Goal: Task Accomplishment & Management: Use online tool/utility

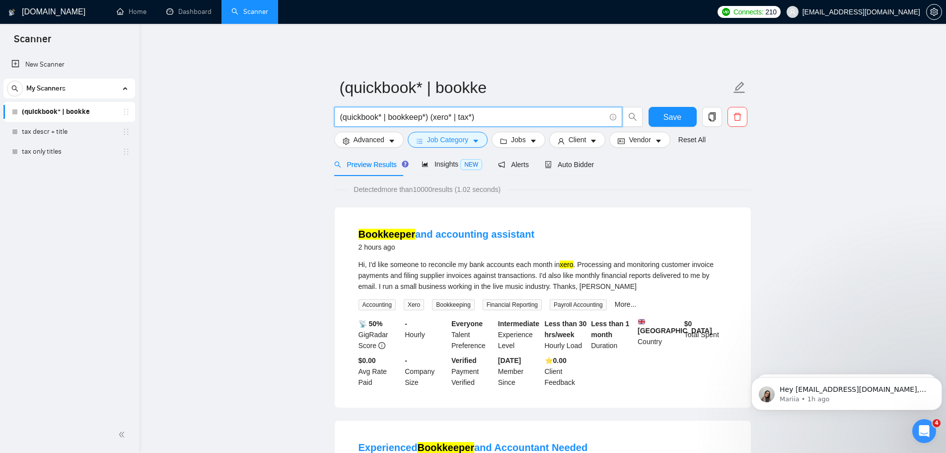
click at [457, 111] on input "(quickbook* | bookkeep*) (xero* | tax*)" at bounding box center [472, 117] width 265 height 12
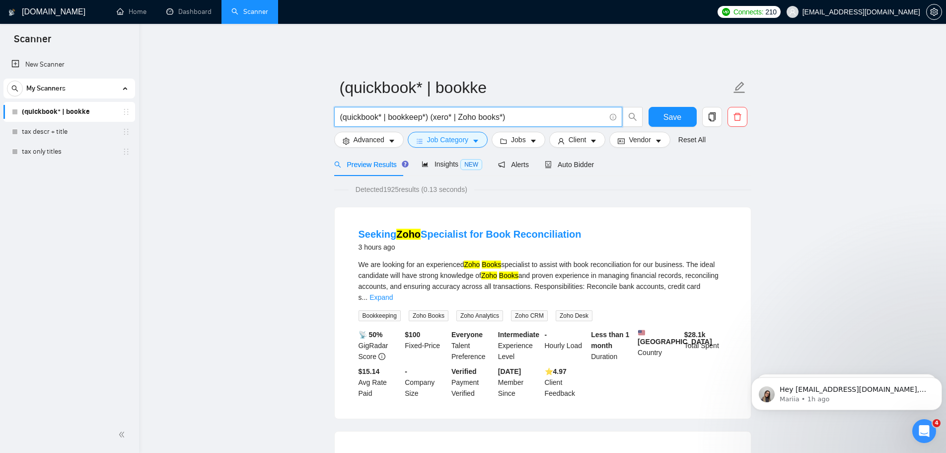
type input "(quickbook* | bookkeep*) (xero* | Zoho books*)"
click at [924, 432] on icon "Open Intercom Messenger" at bounding box center [923, 429] width 16 height 16
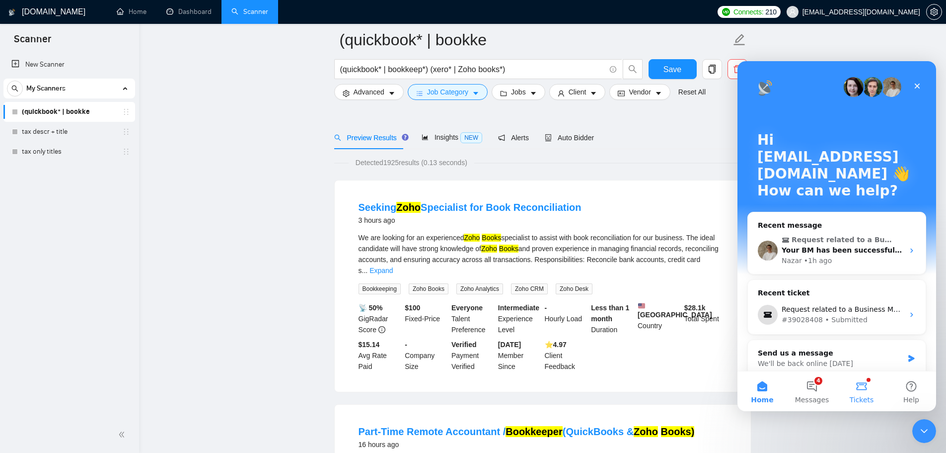
scroll to position [149, 0]
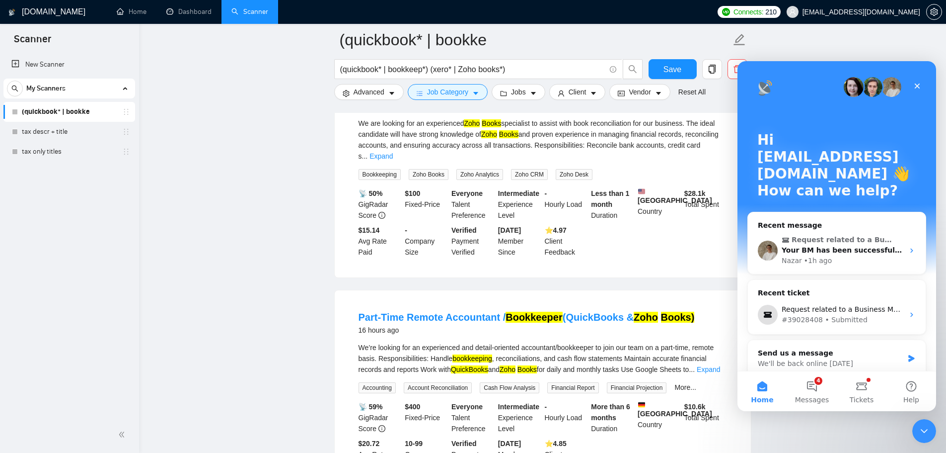
click at [768, 389] on button "Home" at bounding box center [763, 391] width 50 height 40
click at [767, 389] on button "Home" at bounding box center [763, 391] width 50 height 40
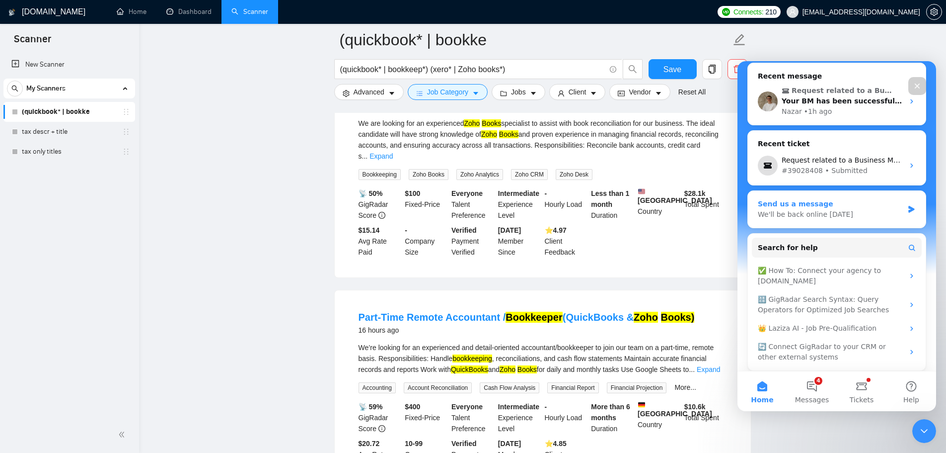
click at [822, 215] on div "We'll be back online [DATE]" at bounding box center [831, 214] width 146 height 10
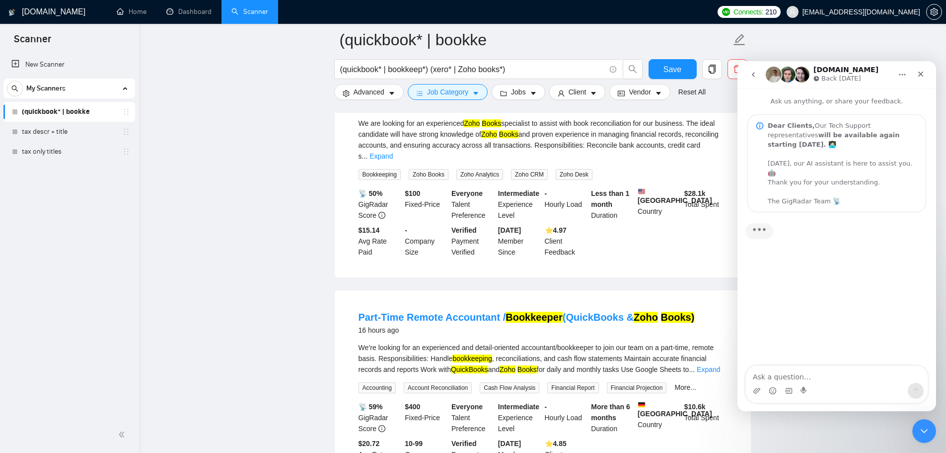
scroll to position [0, 0]
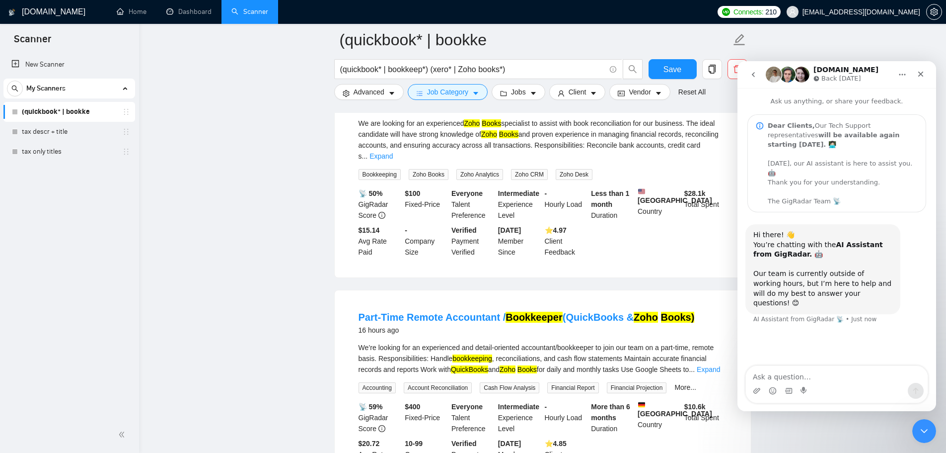
click at [810, 372] on textarea "Ask a question…" at bounding box center [837, 374] width 182 height 17
type textarea "search syntax"
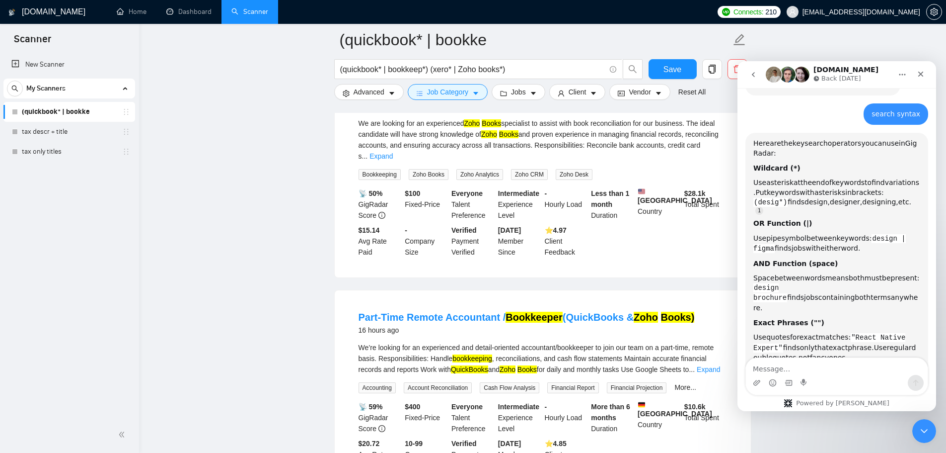
scroll to position [238, 0]
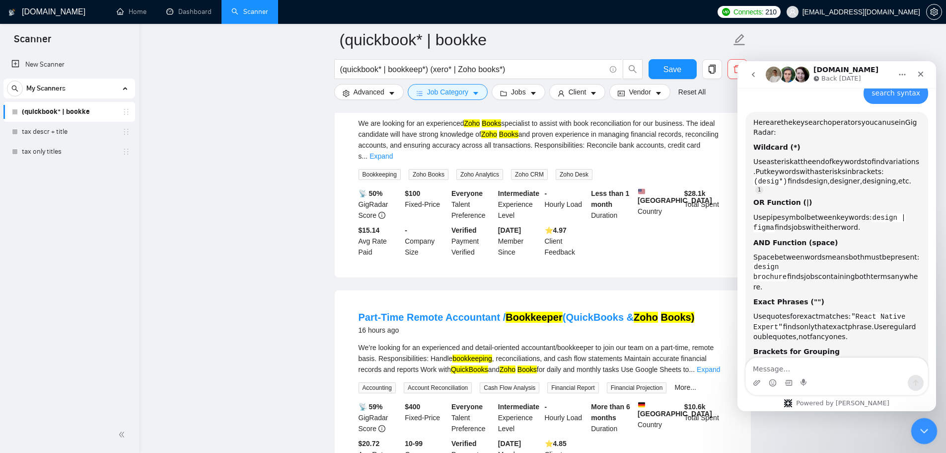
click at [923, 429] on icon "Close Intercom Messenger" at bounding box center [923, 429] width 12 height 12
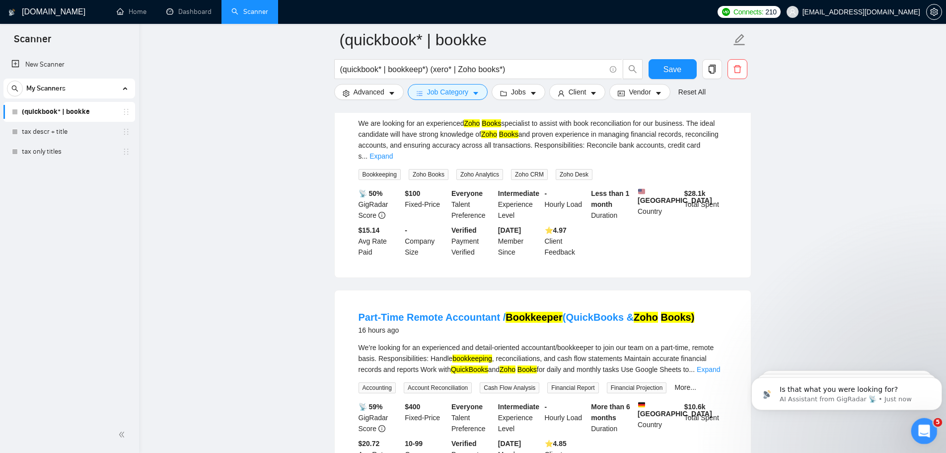
scroll to position [383, 0]
click at [923, 429] on icon "Open Intercom Messenger" at bounding box center [923, 429] width 16 height 16
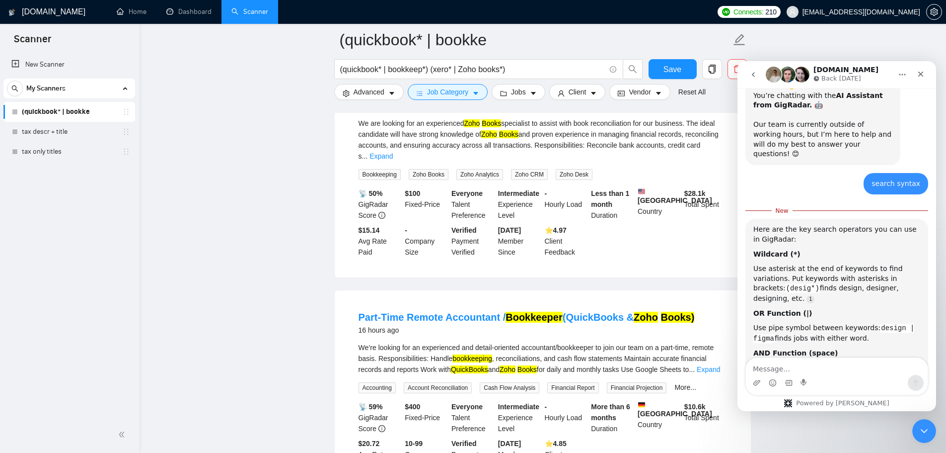
scroll to position [248, 0]
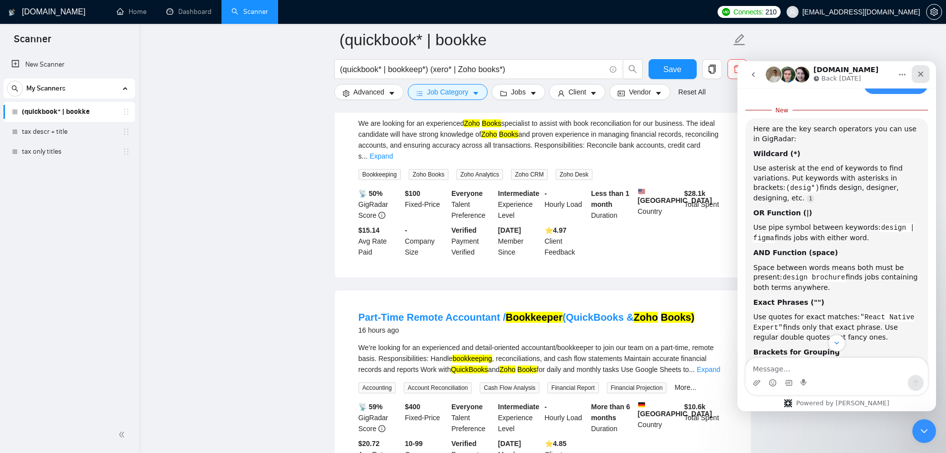
click at [919, 75] on icon "Close" at bounding box center [920, 74] width 5 height 5
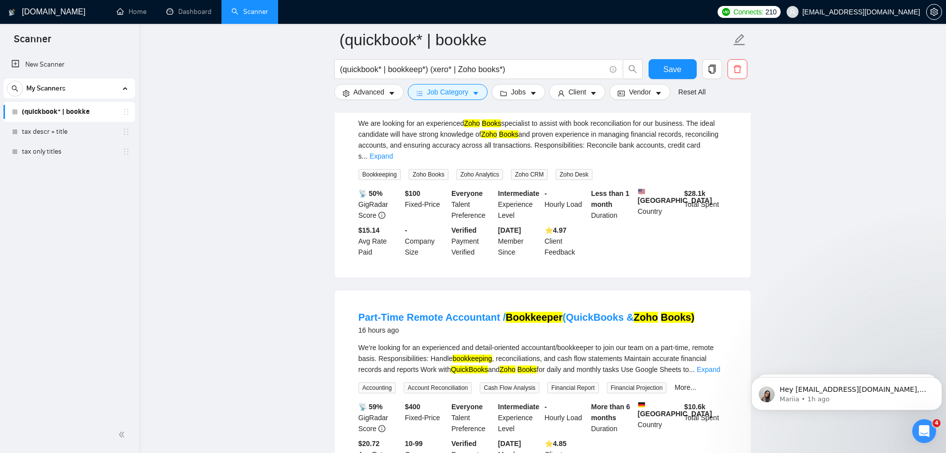
scroll to position [0, 0]
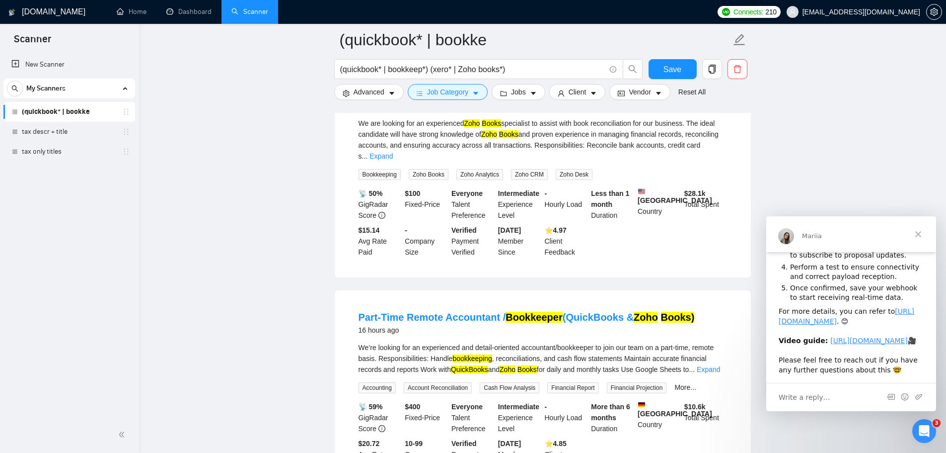
scroll to position [155, 0]
click at [921, 236] on span "Close" at bounding box center [919, 234] width 36 height 36
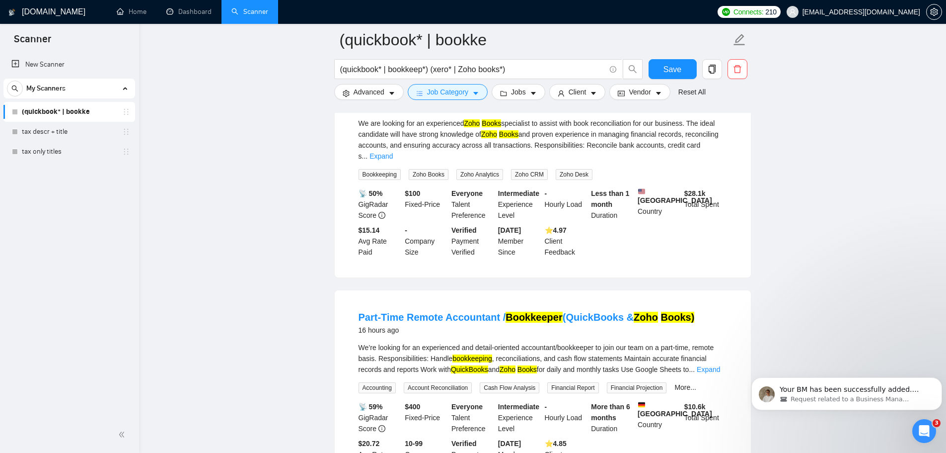
scroll to position [0, 0]
click at [904, 401] on div "Request related to a Business Manager" at bounding box center [855, 398] width 150 height 9
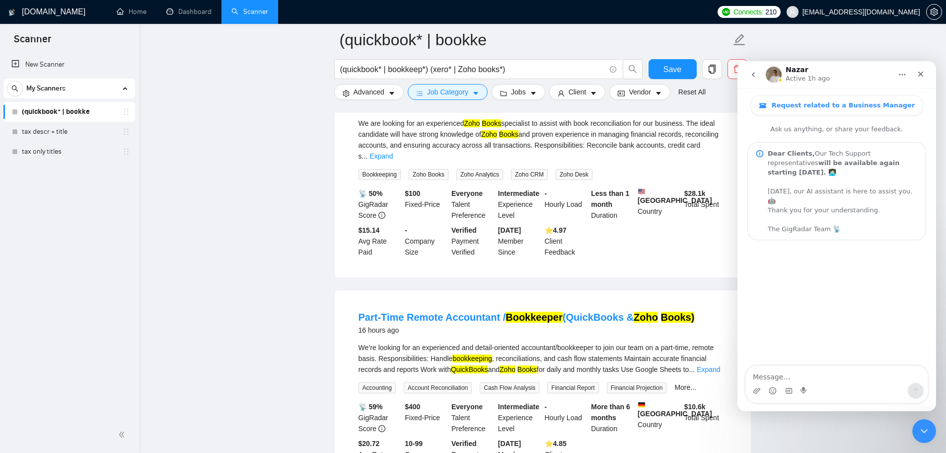
scroll to position [154, 0]
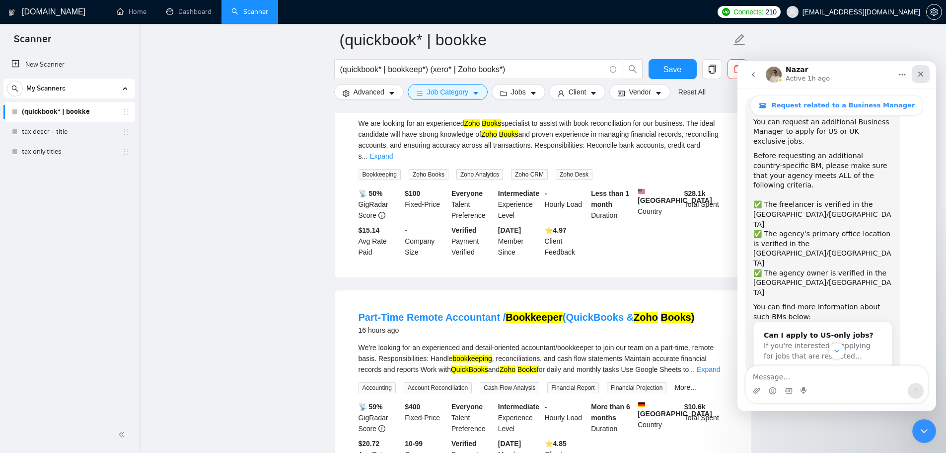
click at [920, 71] on icon "Close" at bounding box center [921, 74] width 8 height 8
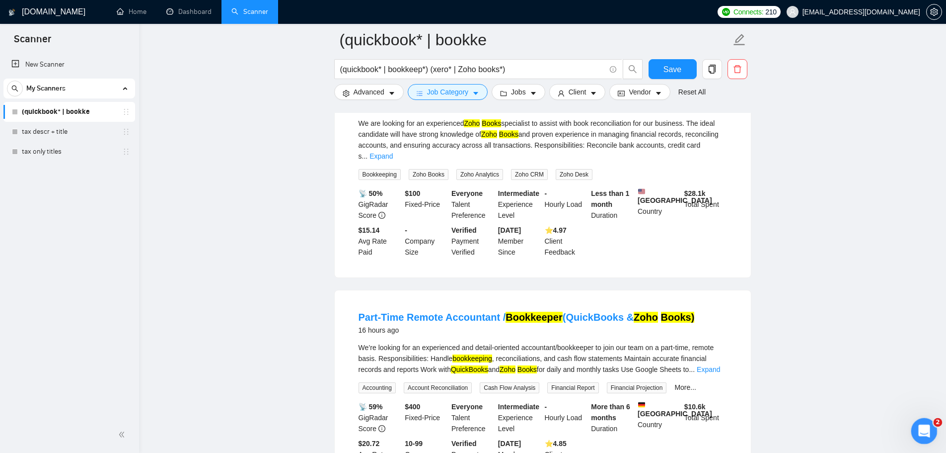
click at [927, 428] on icon "Open Intercom Messenger" at bounding box center [923, 429] width 16 height 16
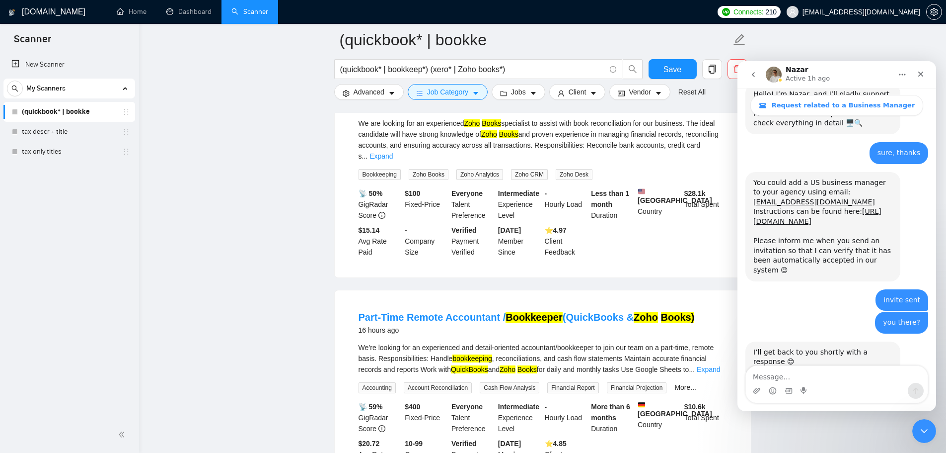
scroll to position [710, 0]
click at [921, 71] on icon "Close" at bounding box center [921, 74] width 8 height 8
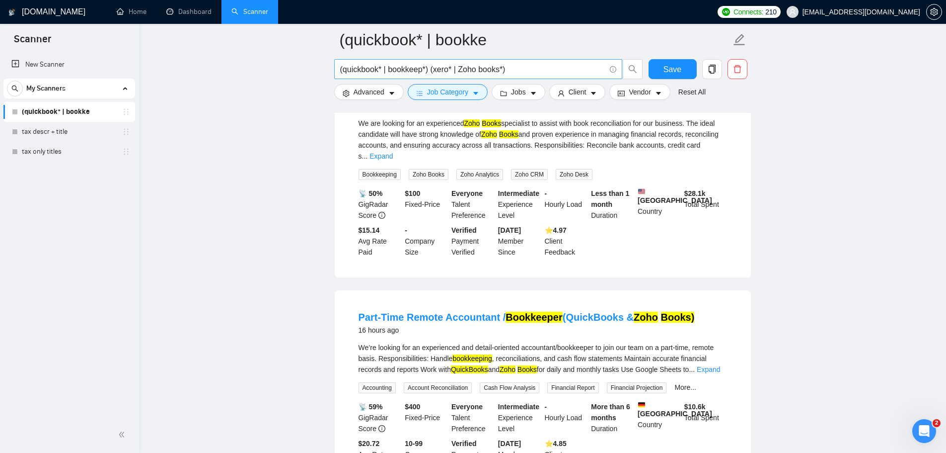
click at [501, 72] on input "(quickbook* | bookkeep*) (xero* | Zoho books*)" at bounding box center [472, 69] width 265 height 12
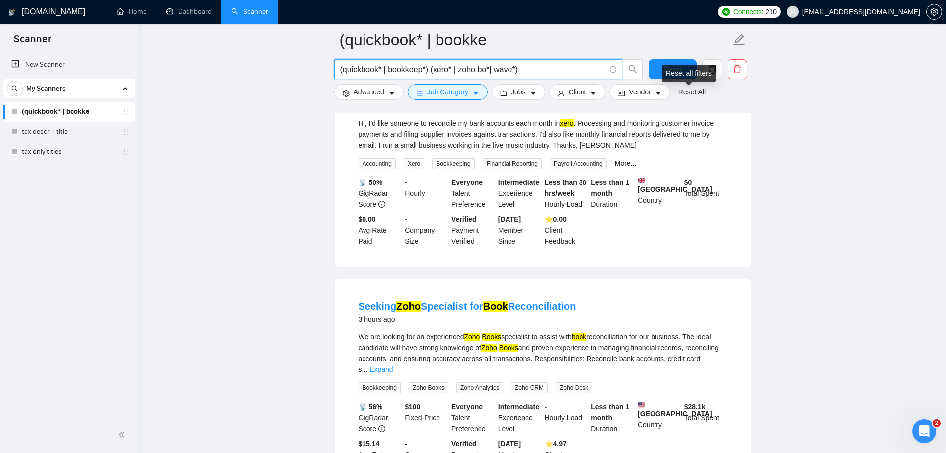
type input "(quickbook* | bookkeep*) (xero* | zoho bo*| wave*)"
click at [685, 73] on div "Reset all filters" at bounding box center [689, 73] width 54 height 17
click at [350, 94] on button "Advanced" at bounding box center [369, 92] width 70 height 16
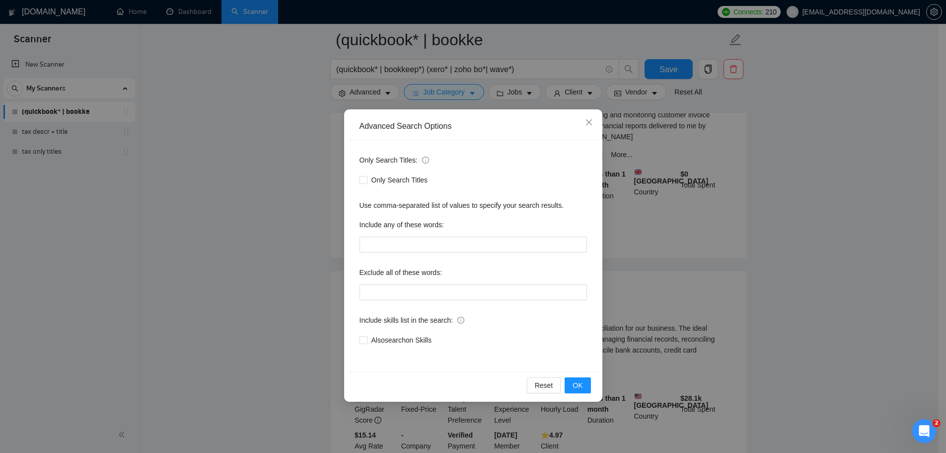
scroll to position [149, 0]
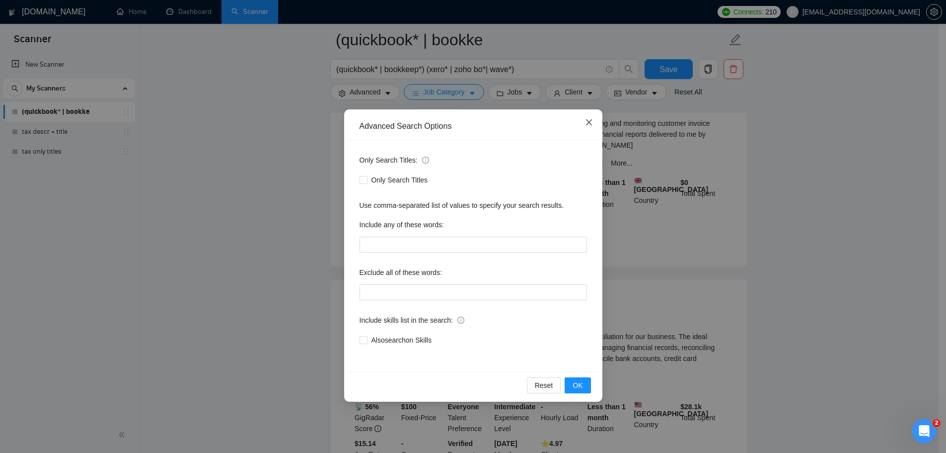
click at [588, 125] on icon "close" at bounding box center [589, 122] width 8 height 8
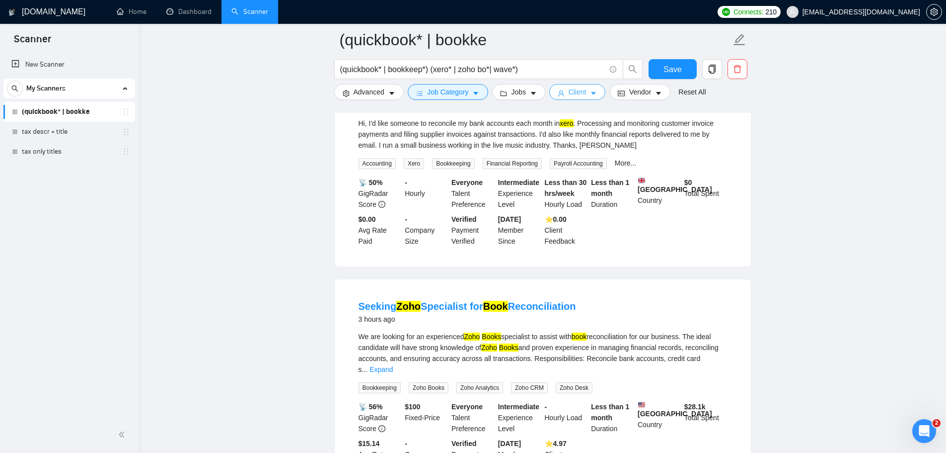
click at [590, 96] on icon "caret-down" at bounding box center [593, 93] width 7 height 7
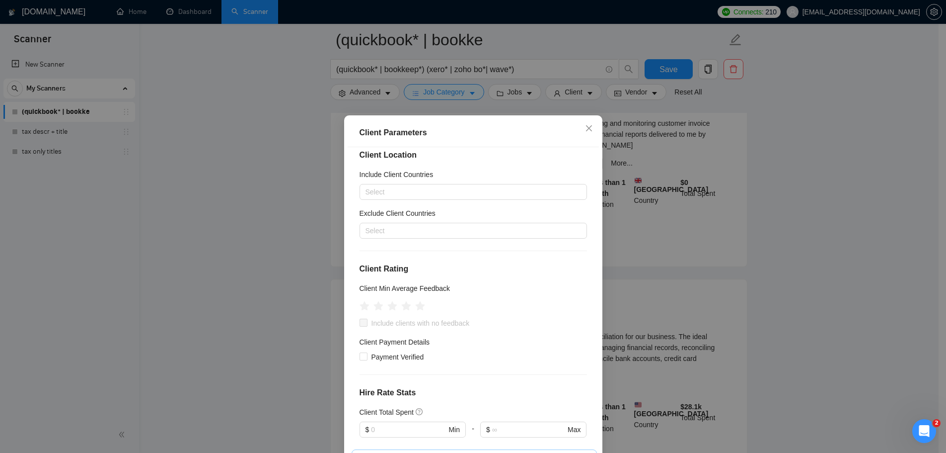
scroll to position [3, 0]
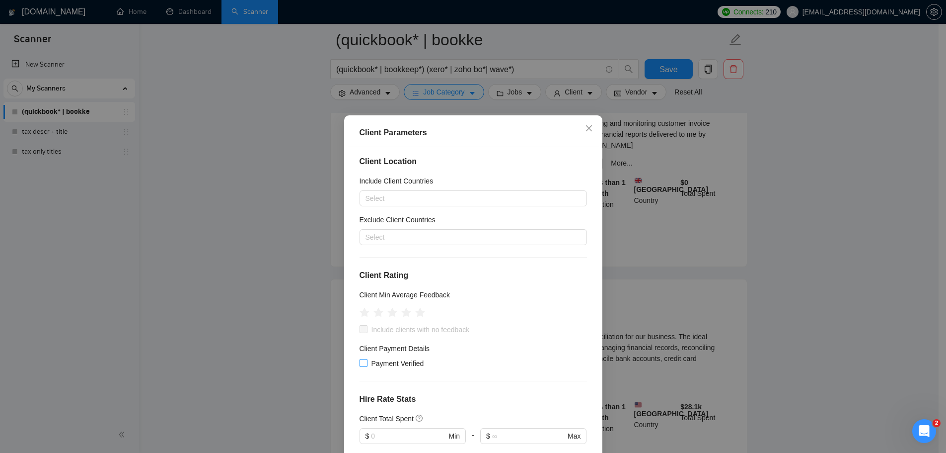
click at [361, 366] on input "Payment Verified" at bounding box center [363, 362] width 7 height 7
checkbox input "true"
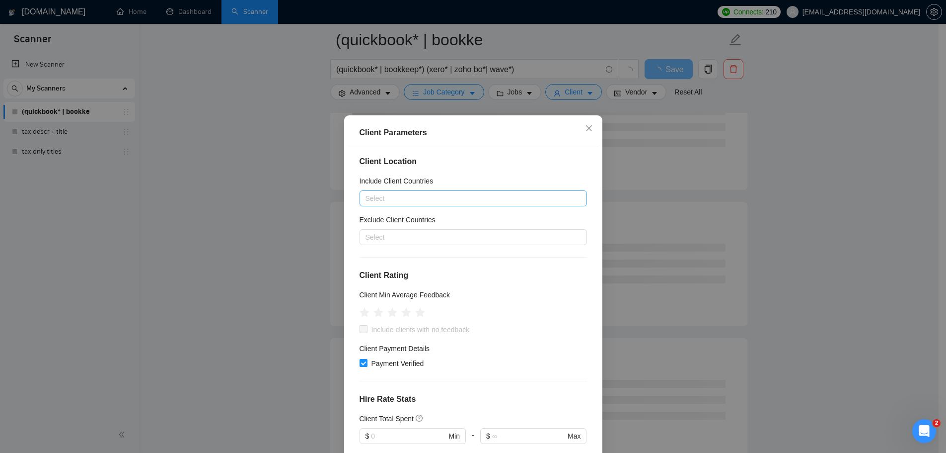
click at [398, 204] on div at bounding box center [468, 198] width 213 height 12
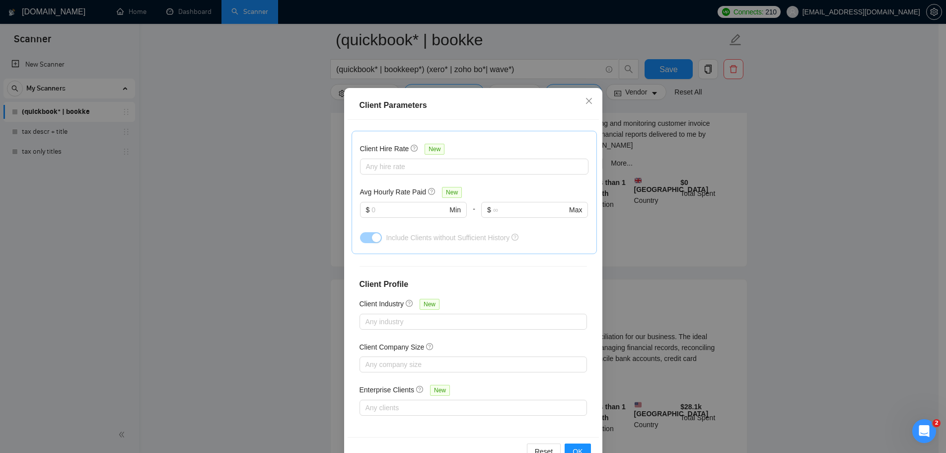
scroll to position [55, 0]
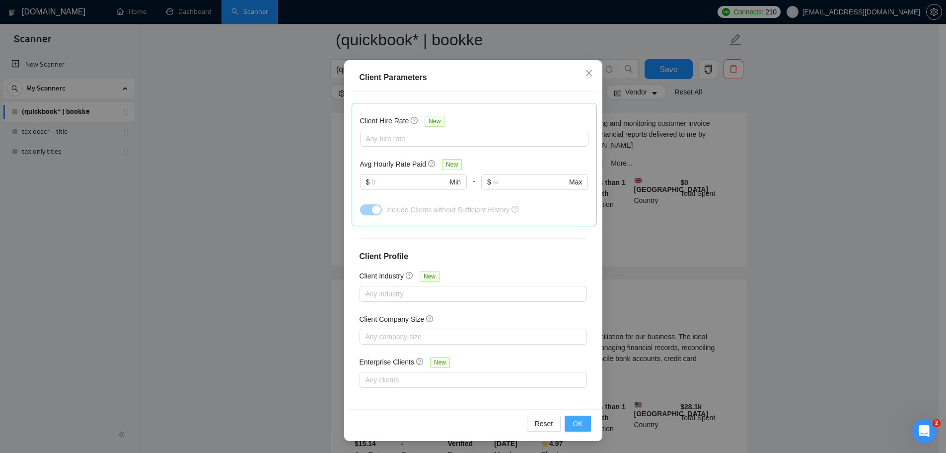
click at [575, 424] on span "OK" at bounding box center [578, 423] width 10 height 11
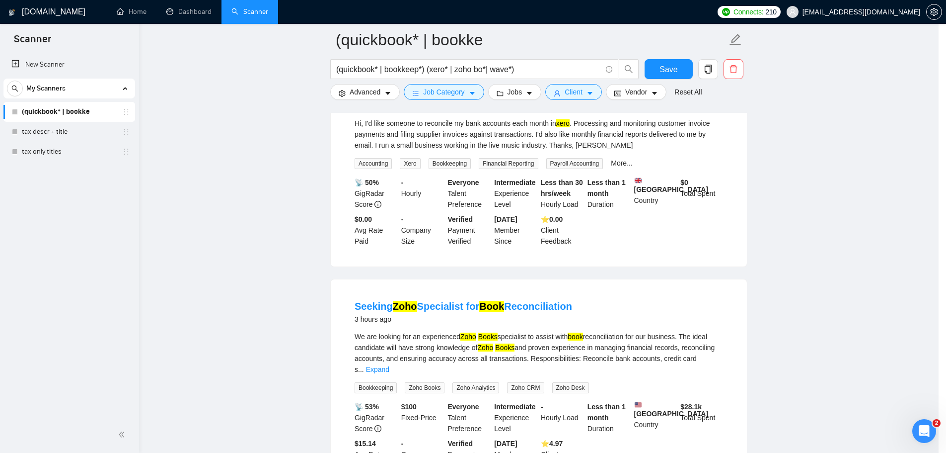
scroll to position [0, 0]
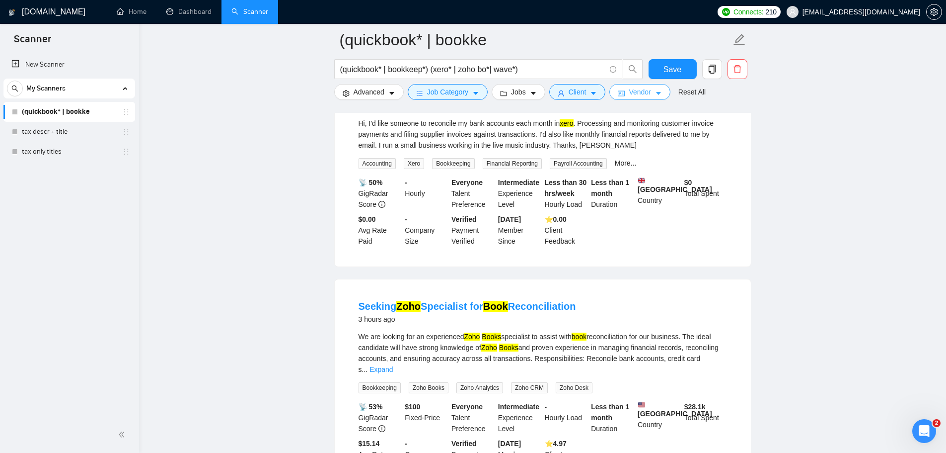
click at [632, 96] on span "Vendor" at bounding box center [640, 91] width 22 height 11
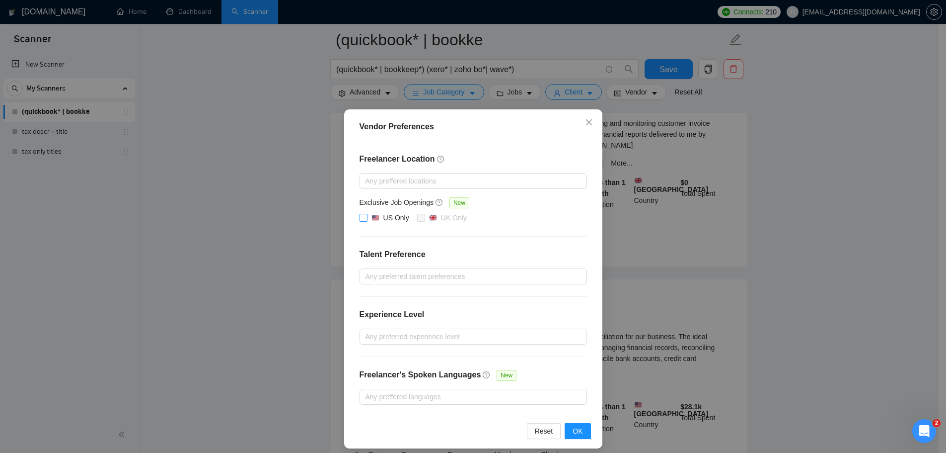
click at [360, 218] on input "US Only" at bounding box center [363, 217] width 7 height 7
checkbox input "true"
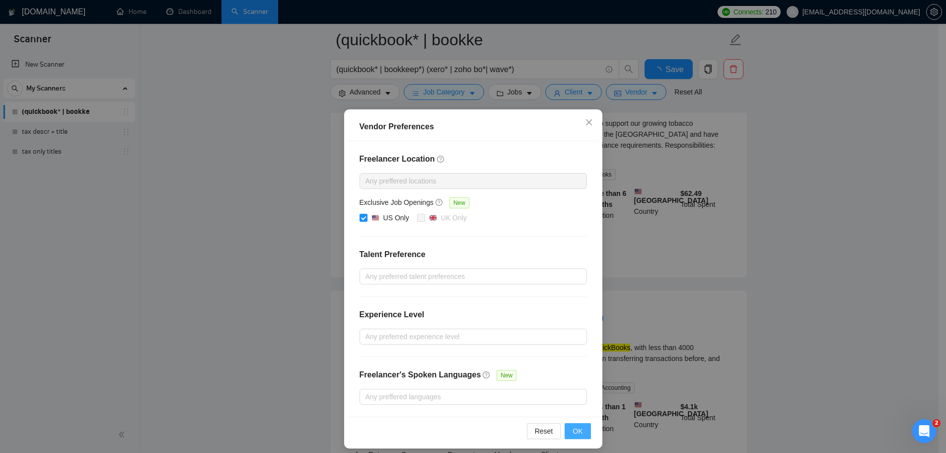
click at [573, 432] on span "OK" at bounding box center [578, 430] width 10 height 11
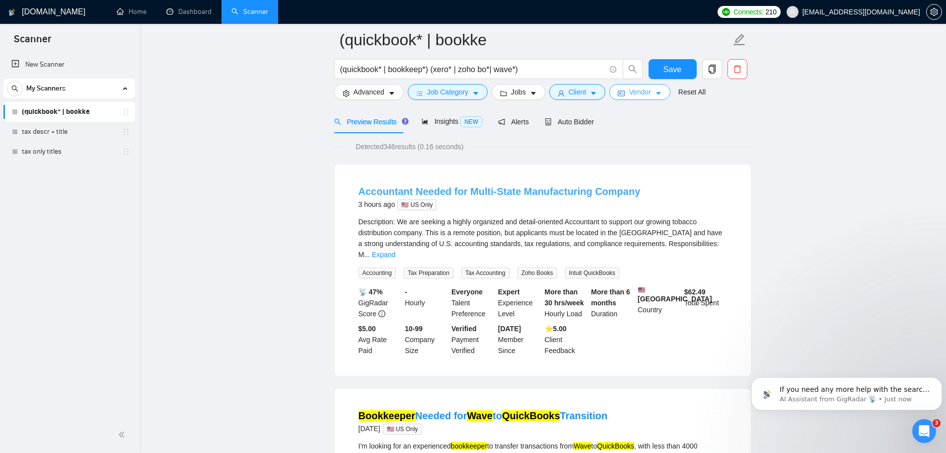
scroll to position [50, 0]
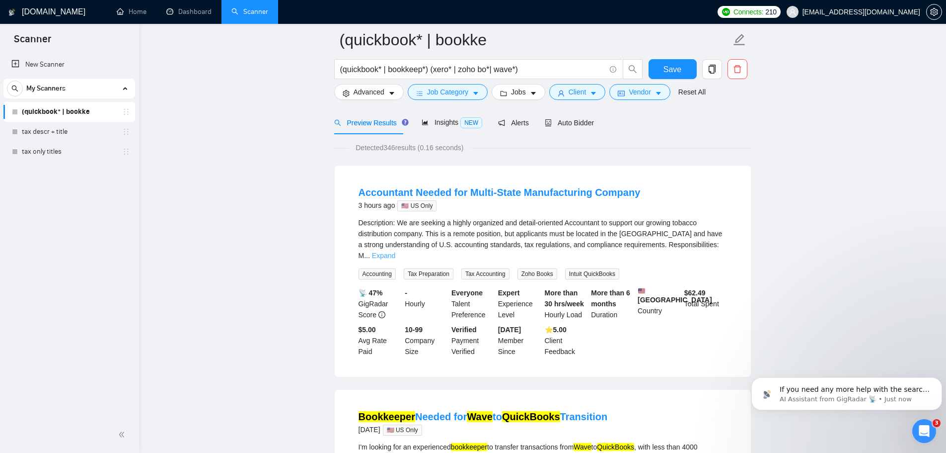
click at [395, 251] on link "Expand" at bounding box center [383, 255] width 23 height 8
